Goal: Check status: Check status

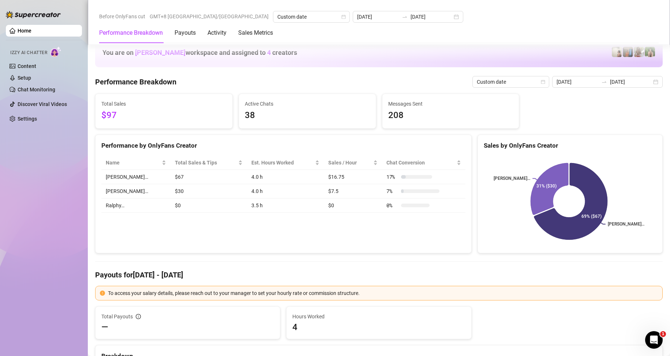
scroll to position [769, 0]
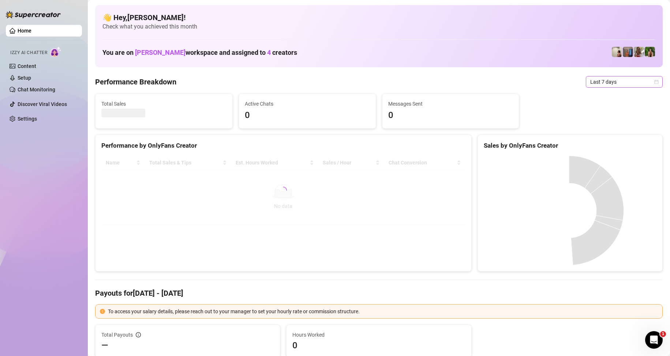
click at [630, 79] on span "Last 7 days" at bounding box center [624, 81] width 68 height 11
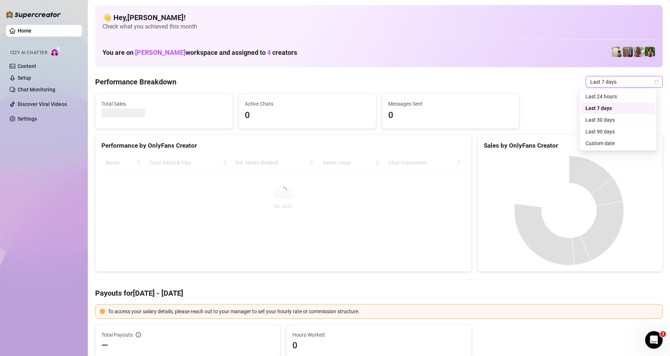
click at [603, 143] on div "Sales by OnlyFans Creator" at bounding box center [570, 146] width 173 height 10
click at [630, 83] on span "Last 7 days" at bounding box center [624, 81] width 68 height 11
click at [601, 146] on div "Custom date" at bounding box center [618, 143] width 65 height 8
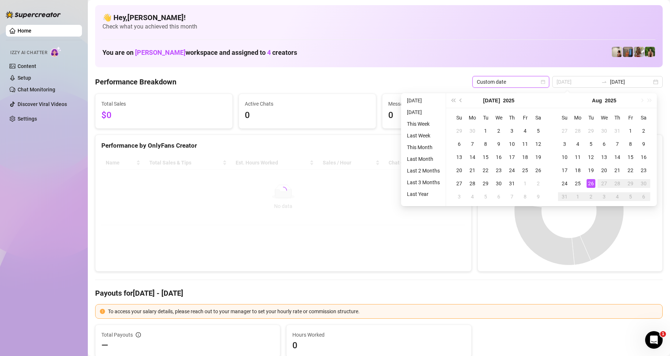
type input "[DATE]"
click at [592, 183] on div "26" at bounding box center [591, 183] width 9 height 9
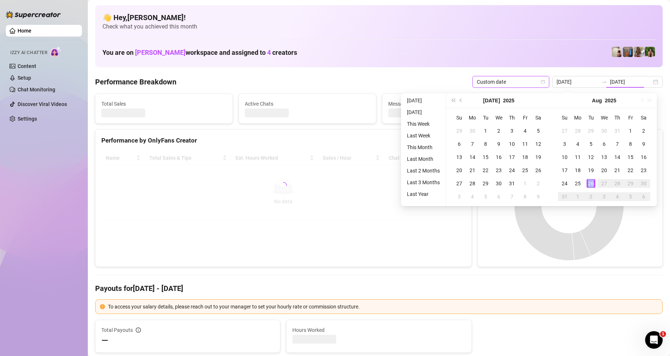
type input "[DATE]"
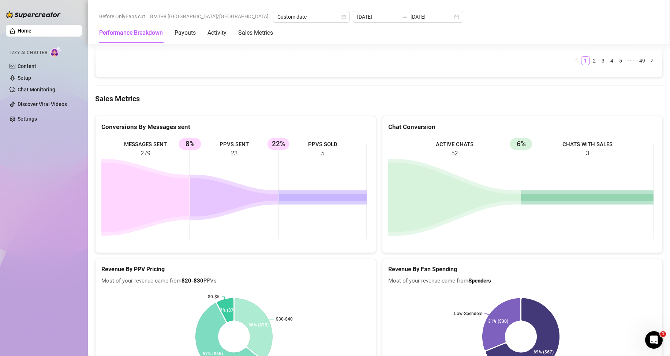
scroll to position [915, 0]
